Goal: Task Accomplishment & Management: Complete application form

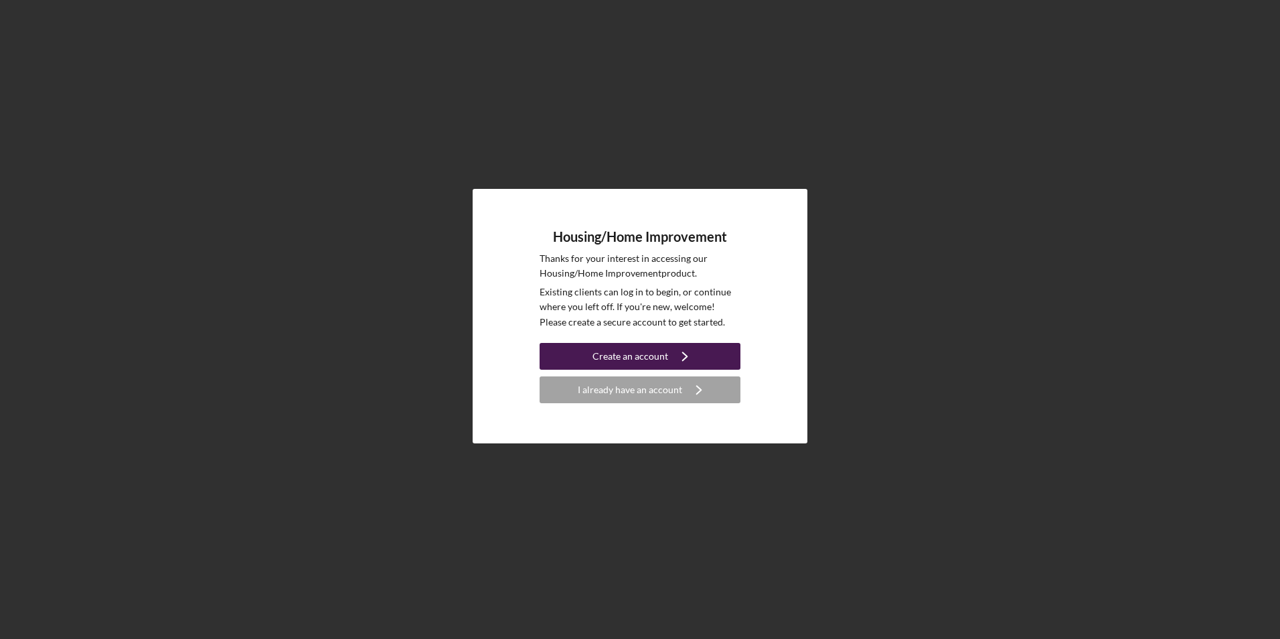
click at [684, 359] on icon "Icon/Navigate" at bounding box center [684, 355] width 33 height 33
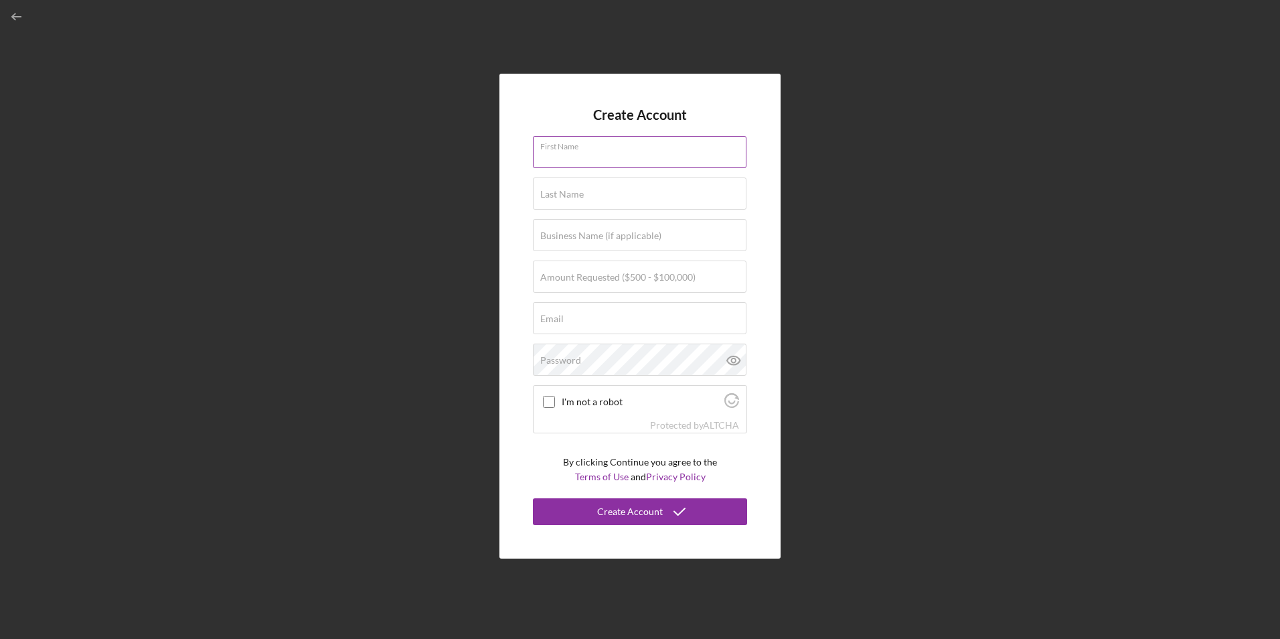
click at [665, 141] on div "First Name" at bounding box center [640, 152] width 214 height 33
click at [430, 329] on div "Create Account First Name Last Name Business Name (if applicable) Amount Reques…" at bounding box center [640, 316] width 1267 height 632
